Goal: Submit feedback/report problem

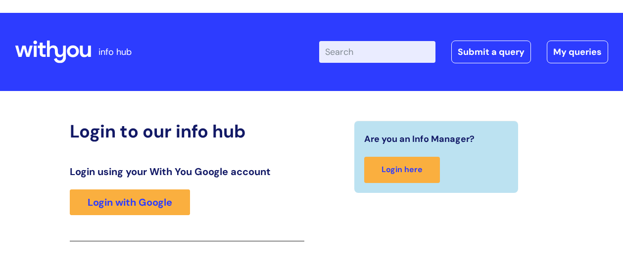
scroll to position [153, 0]
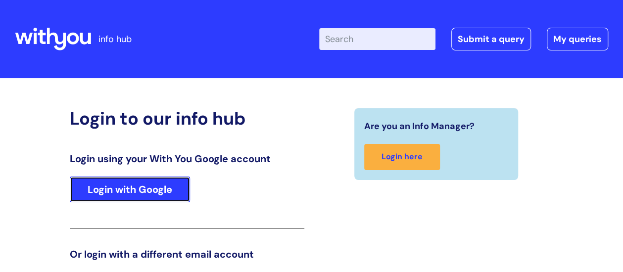
click at [140, 193] on link "Login with Google" at bounding box center [130, 190] width 120 height 26
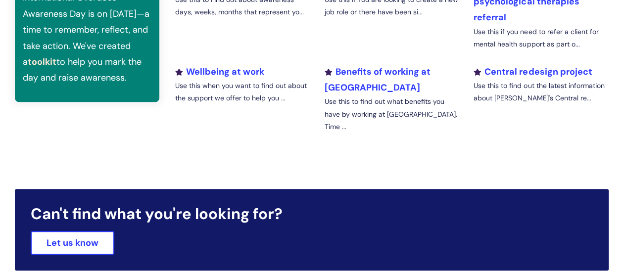
scroll to position [519, 0]
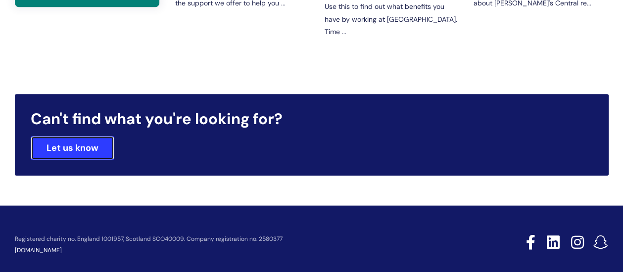
click at [102, 139] on link "Let us know" at bounding box center [73, 148] width 84 height 24
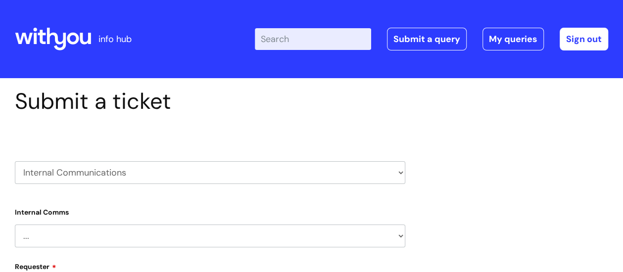
select select "80004286532"
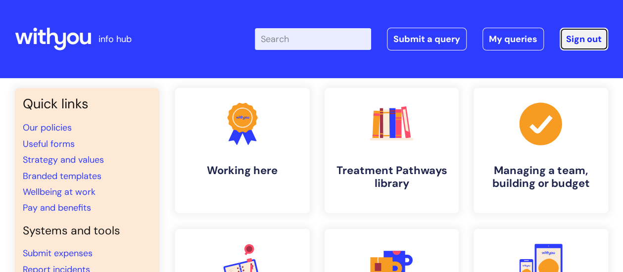
click at [577, 41] on link "Sign out" at bounding box center [584, 39] width 49 height 23
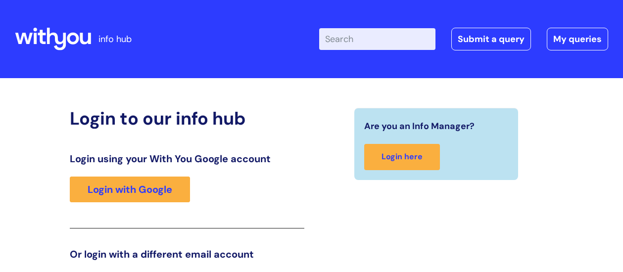
scroll to position [153, 0]
